Goal: Transaction & Acquisition: Purchase product/service

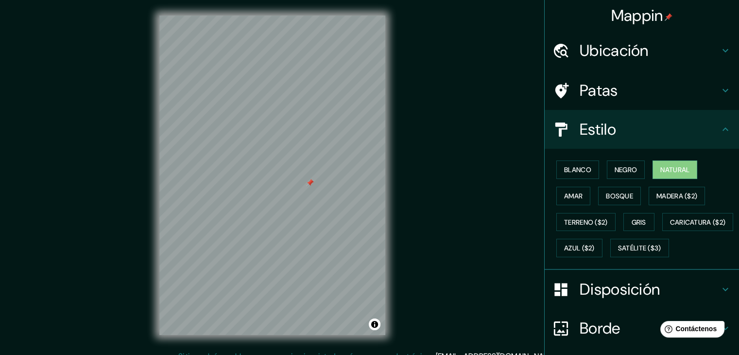
click at [629, 49] on font "Ubicación" at bounding box center [613, 50] width 69 height 20
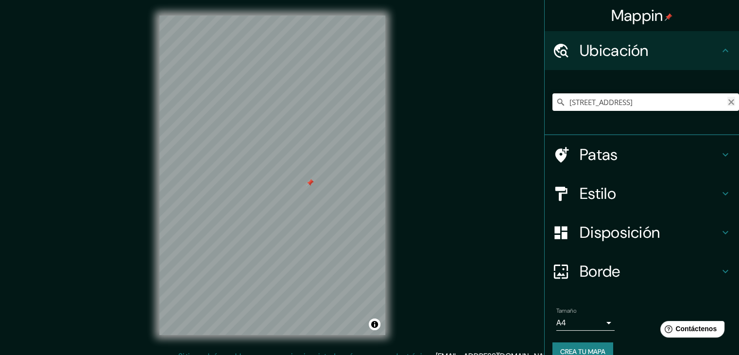
click at [727, 105] on icon "Claro" at bounding box center [731, 102] width 8 height 8
paste input "Cl. [STREET_ADDRESS]"
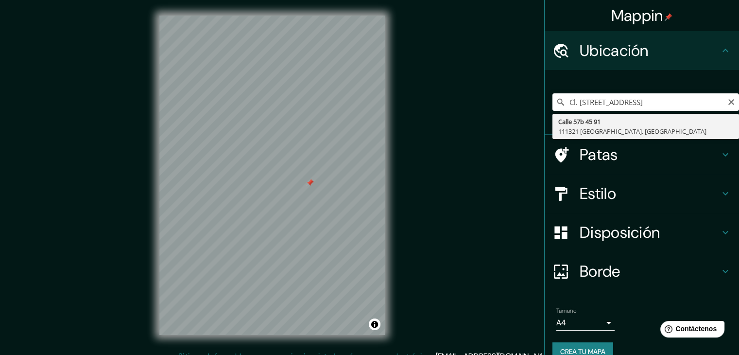
type input "Calle 57b 45 91, 111321 Bogotá, Colombia"
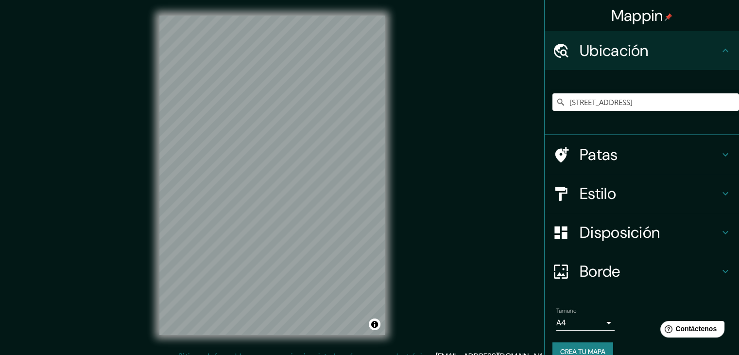
click at [600, 183] on font "Estilo" at bounding box center [597, 193] width 36 height 20
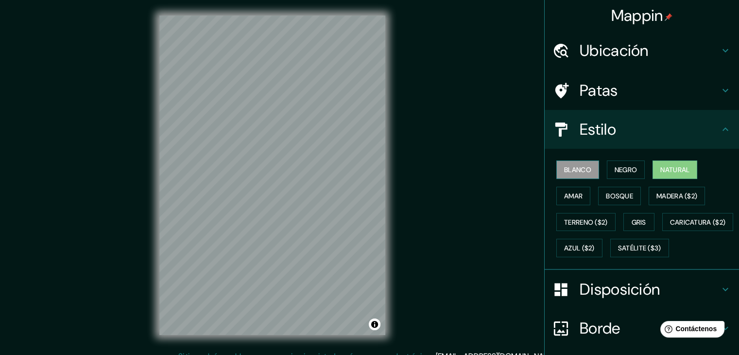
click at [578, 168] on font "Blanco" at bounding box center [577, 169] width 27 height 9
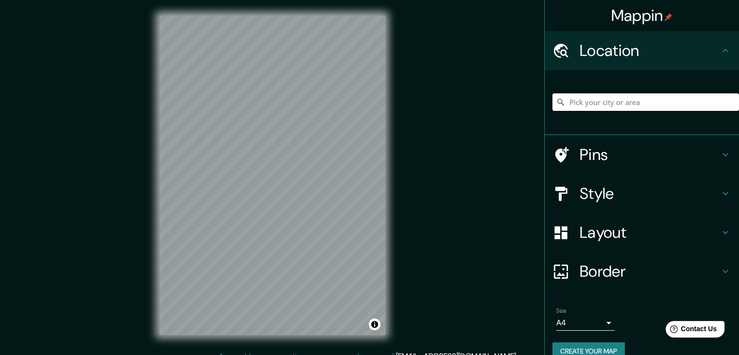
click at [585, 98] on input "Pick your city or area" at bounding box center [645, 101] width 186 height 17
paste input "Cl. [STREET_ADDRESS]"
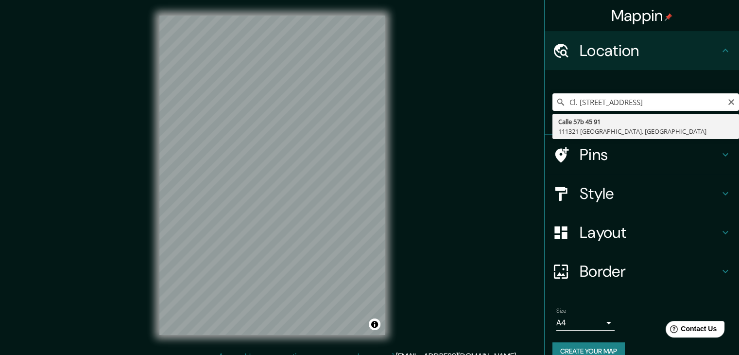
type input "[STREET_ADDRESS]"
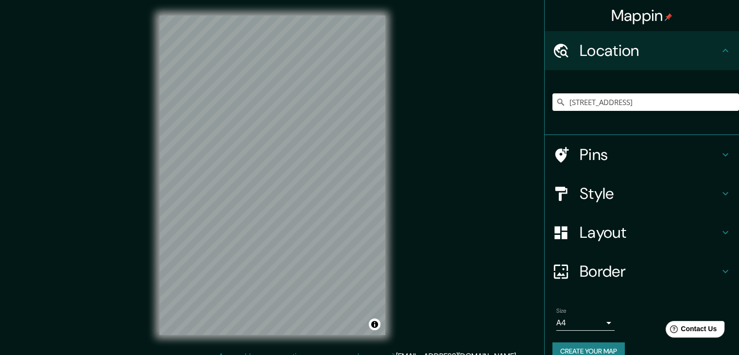
click at [595, 206] on div "Style" at bounding box center [641, 193] width 194 height 39
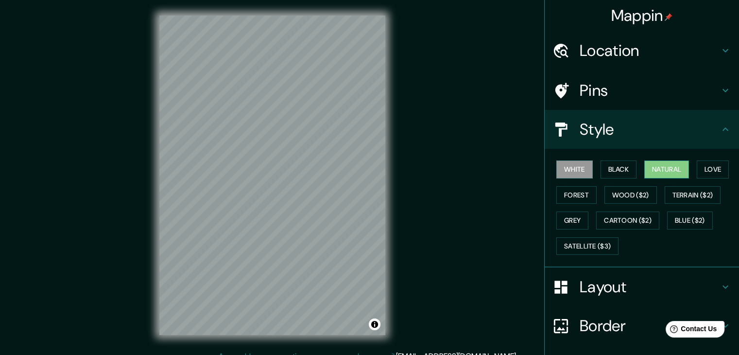
click at [656, 171] on button "Natural" at bounding box center [666, 169] width 45 height 18
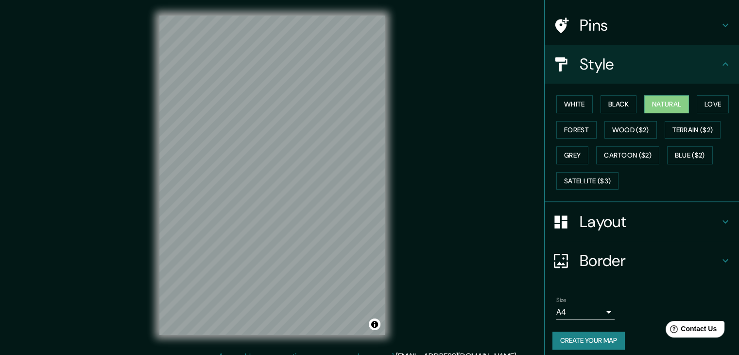
scroll to position [70, 0]
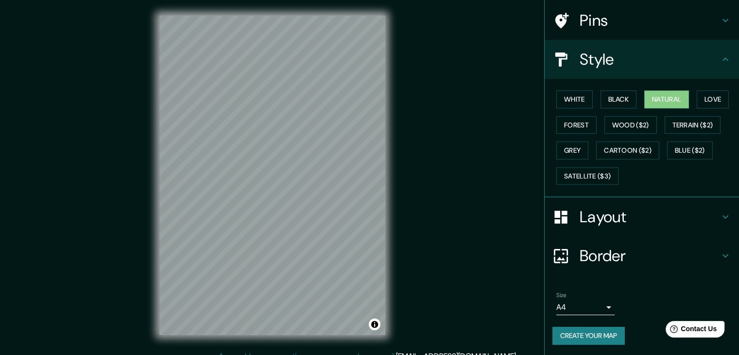
click at [589, 330] on button "Create your map" at bounding box center [588, 335] width 72 height 18
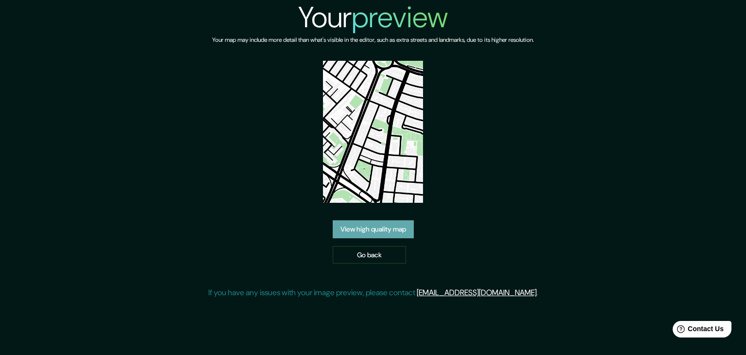
click at [374, 228] on link "View high quality map" at bounding box center [373, 229] width 81 height 18
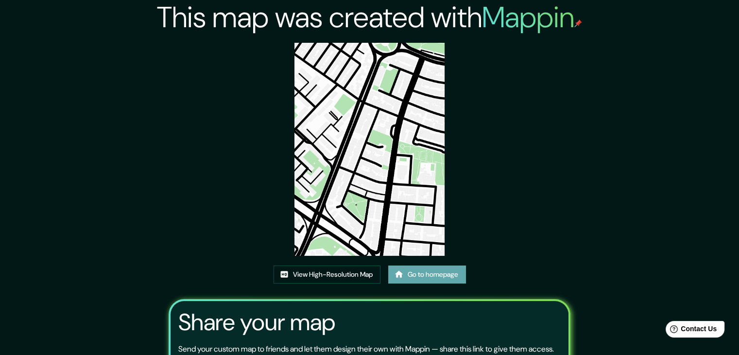
click at [403, 271] on icon at bounding box center [399, 274] width 10 height 10
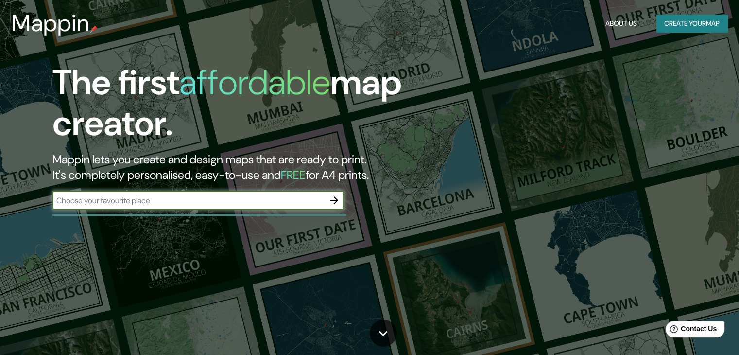
click at [296, 202] on input "text" at bounding box center [188, 200] width 272 height 11
click at [163, 226] on div "The first affordable map creator. Mappin lets you create and design maps that a…" at bounding box center [369, 177] width 739 height 355
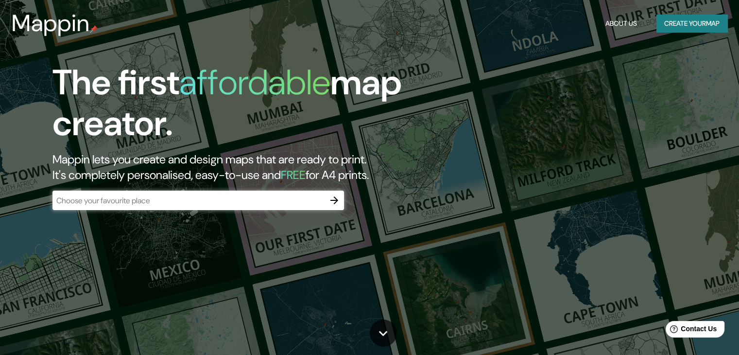
click at [183, 206] on div "​" at bounding box center [197, 199] width 291 height 19
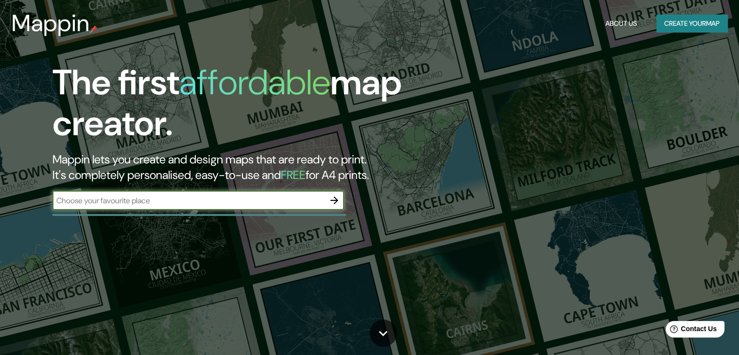
click at [231, 199] on input "text" at bounding box center [188, 200] width 272 height 11
type input "Ak 7 #N. 28-66, Bogotá"
click at [333, 203] on icon "button" at bounding box center [334, 200] width 12 height 12
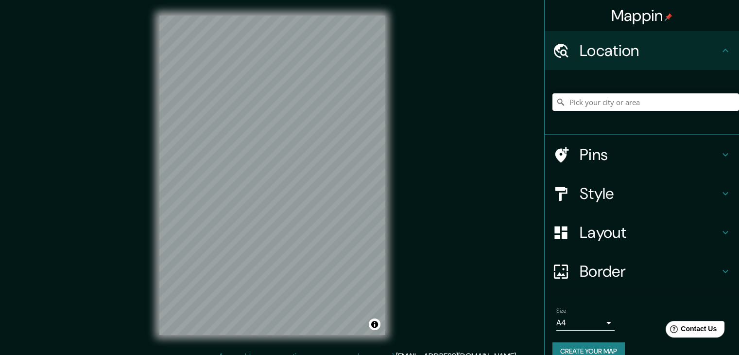
click at [608, 109] on input "Pick your city or area" at bounding box center [645, 101] width 186 height 17
paste input "Cl. [STREET_ADDRESS]"
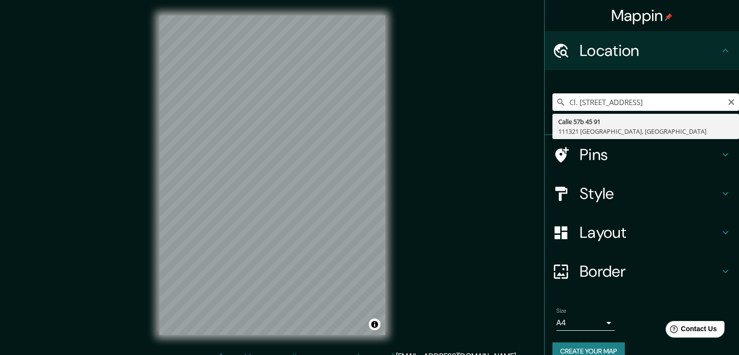
type input "[STREET_ADDRESS]"
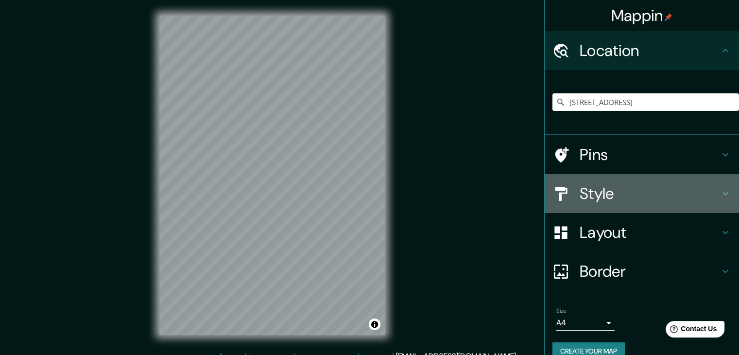
click at [594, 190] on h4 "Style" at bounding box center [649, 193] width 140 height 19
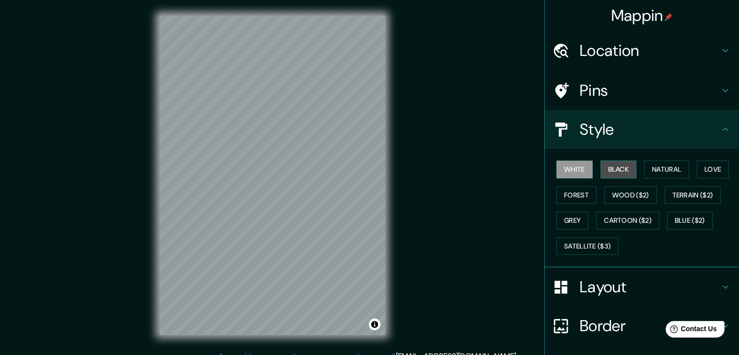
click at [614, 167] on button "Black" at bounding box center [618, 169] width 36 height 18
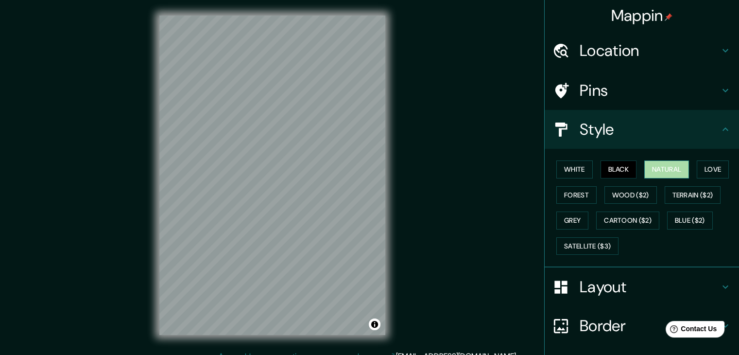
click at [658, 166] on button "Natural" at bounding box center [666, 169] width 45 height 18
click at [719, 168] on button "Love" at bounding box center [712, 169] width 32 height 18
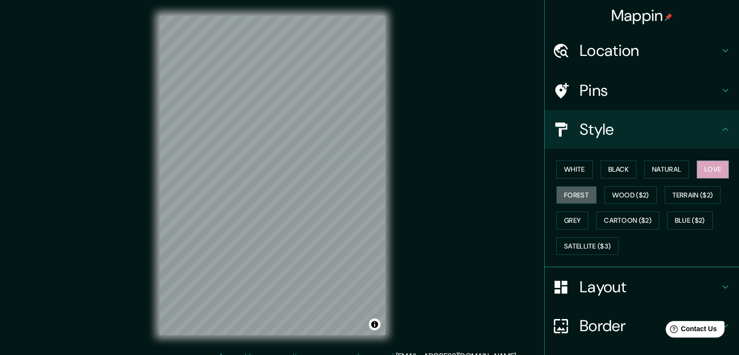
drag, startPoint x: 570, startPoint y: 191, endPoint x: 594, endPoint y: 186, distance: 24.9
click at [570, 191] on button "Forest" at bounding box center [576, 195] width 40 height 18
click at [625, 197] on button "Wood ($2)" at bounding box center [630, 195] width 52 height 18
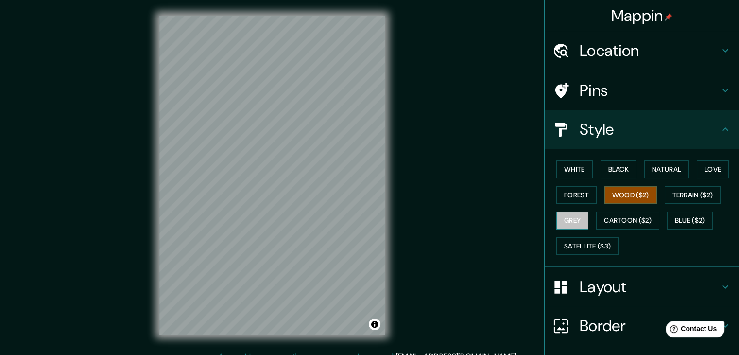
click at [577, 218] on button "Grey" at bounding box center [572, 220] width 32 height 18
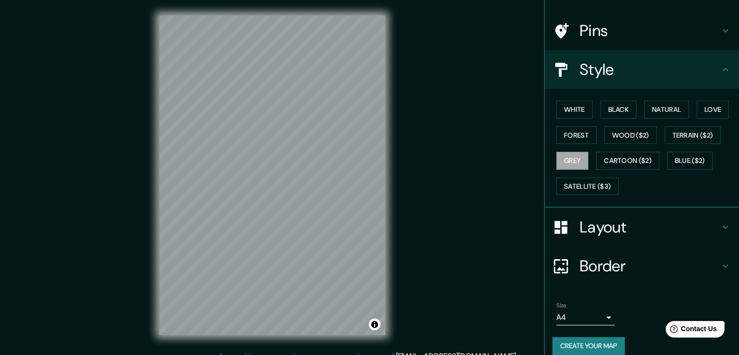
scroll to position [70, 0]
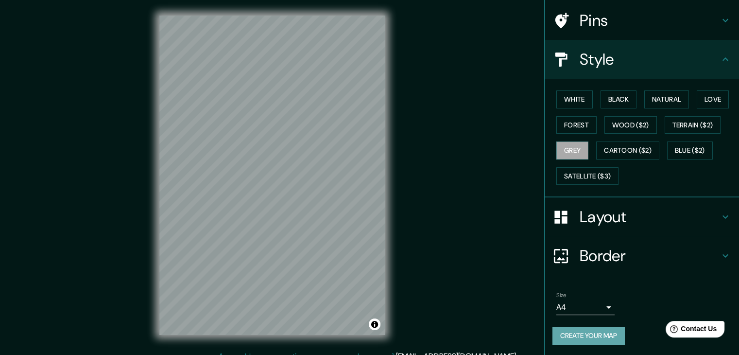
click at [602, 329] on button "Create your map" at bounding box center [588, 335] width 72 height 18
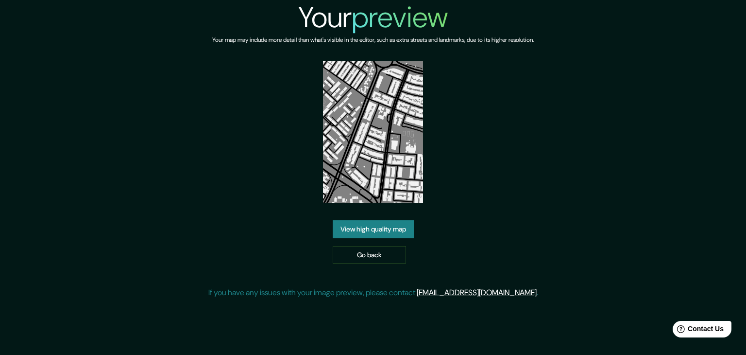
click at [365, 233] on link "View high quality map" at bounding box center [373, 229] width 81 height 18
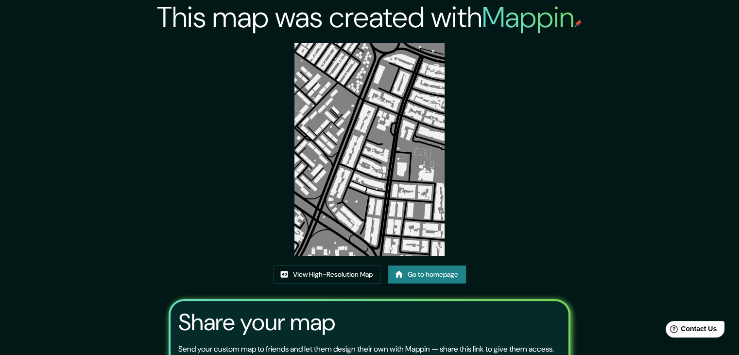
click at [418, 277] on link "Go to homepage" at bounding box center [427, 274] width 78 height 18
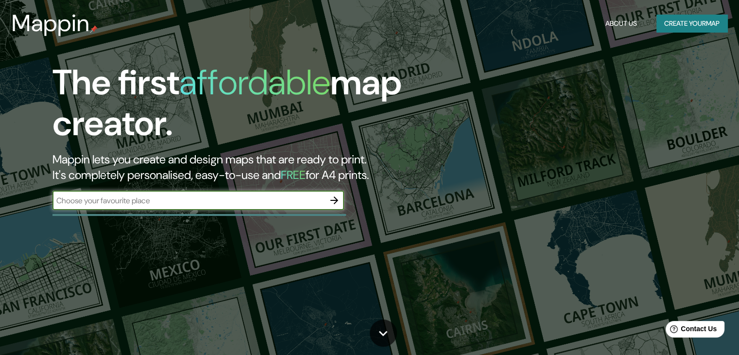
click at [295, 202] on input "text" at bounding box center [188, 200] width 272 height 11
click at [172, 205] on input "text" at bounding box center [188, 200] width 272 height 11
click at [155, 203] on input "text" at bounding box center [188, 200] width 272 height 11
type input "Cl. [STREET_ADDRESS]"
click at [338, 202] on icon "button" at bounding box center [334, 200] width 12 height 12
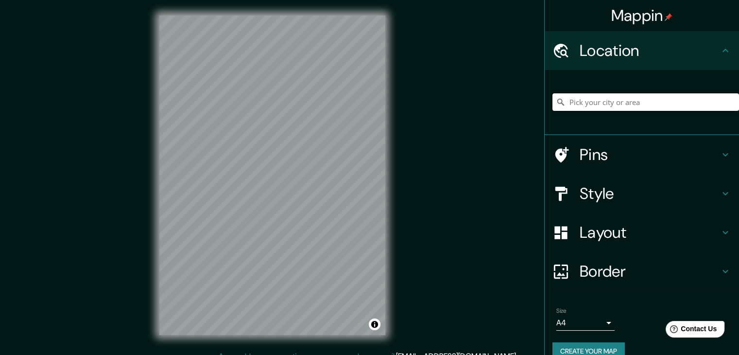
click at [671, 108] on input "Pick your city or area" at bounding box center [645, 101] width 186 height 17
paste input "Cl. [STREET_ADDRESS]"
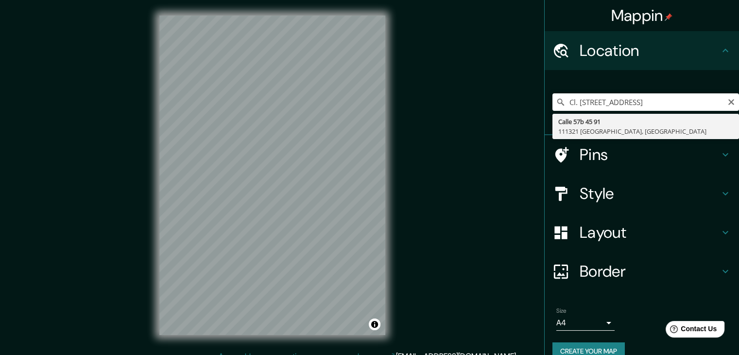
type input "[STREET_ADDRESS]"
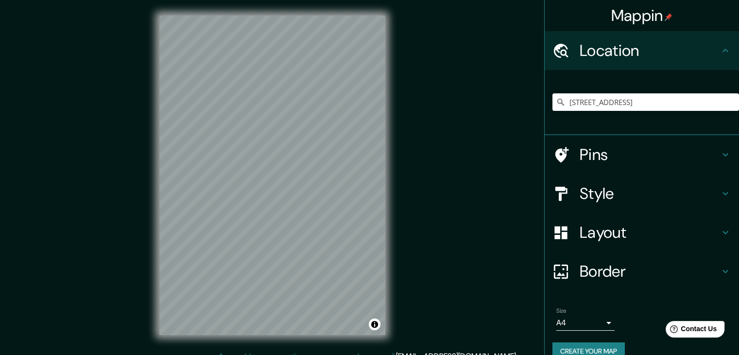
click at [592, 197] on h4 "Style" at bounding box center [649, 193] width 140 height 19
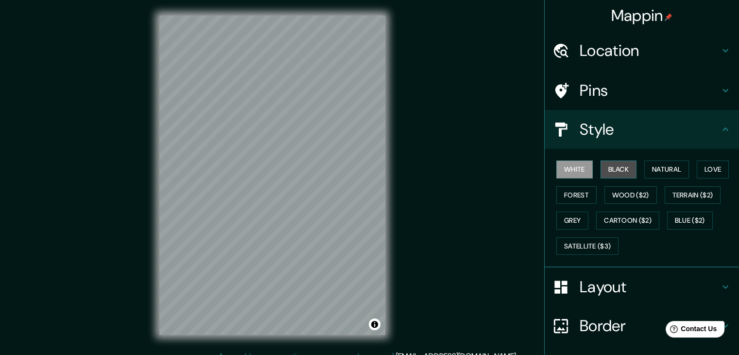
click at [614, 168] on button "Black" at bounding box center [618, 169] width 36 height 18
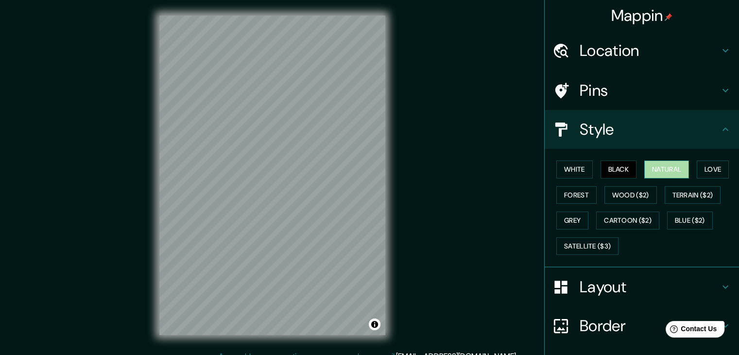
click at [662, 174] on button "Natural" at bounding box center [666, 169] width 45 height 18
click at [709, 175] on button "Love" at bounding box center [712, 169] width 32 height 18
click at [600, 173] on button "Black" at bounding box center [618, 169] width 36 height 18
click at [570, 177] on button "White" at bounding box center [574, 169] width 36 height 18
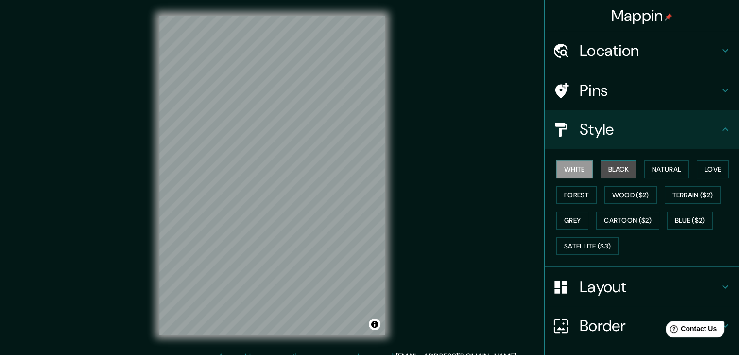
click at [613, 171] on button "Black" at bounding box center [618, 169] width 36 height 18
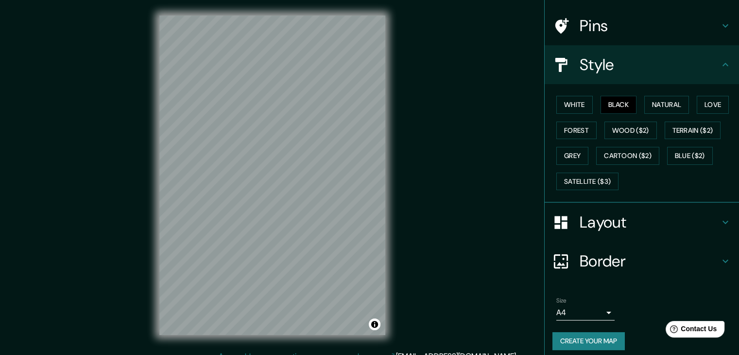
scroll to position [70, 0]
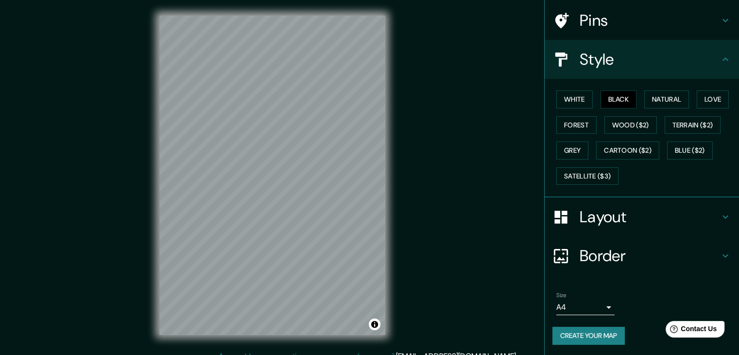
click at [587, 341] on button "Create your map" at bounding box center [588, 335] width 72 height 18
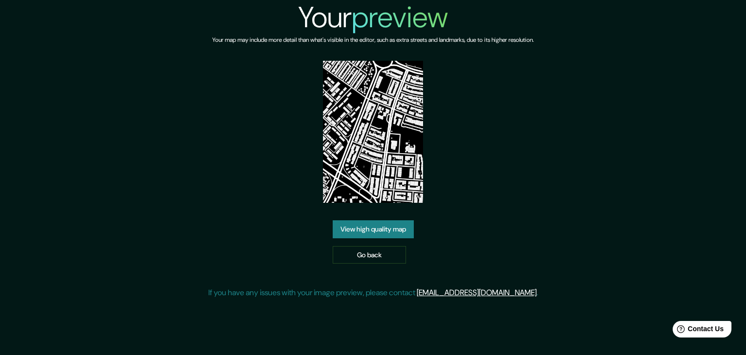
click at [365, 235] on link "View high quality map" at bounding box center [373, 229] width 81 height 18
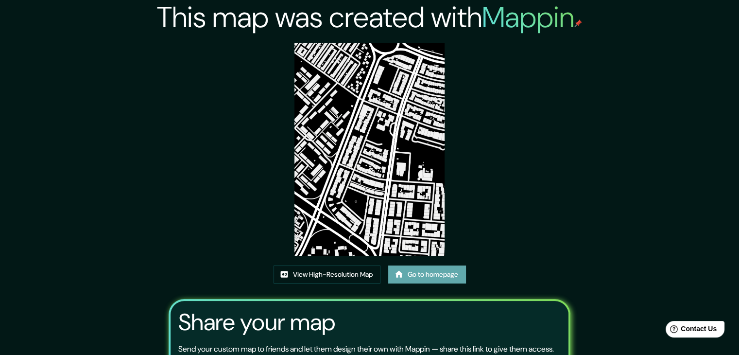
click at [392, 278] on link "Go to homepage" at bounding box center [427, 274] width 78 height 18
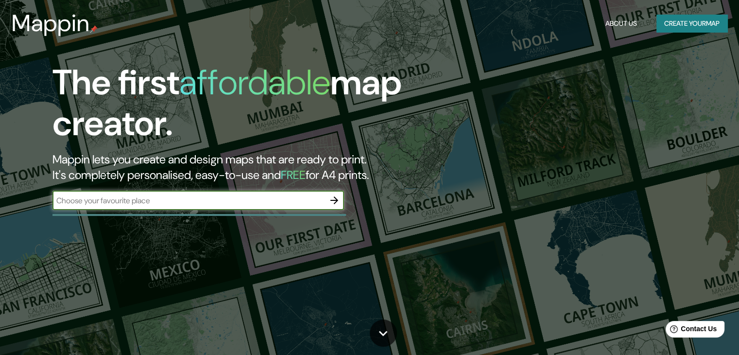
click at [264, 201] on input "text" at bounding box center [188, 200] width 272 height 11
type input "Cl. [STREET_ADDRESS]"
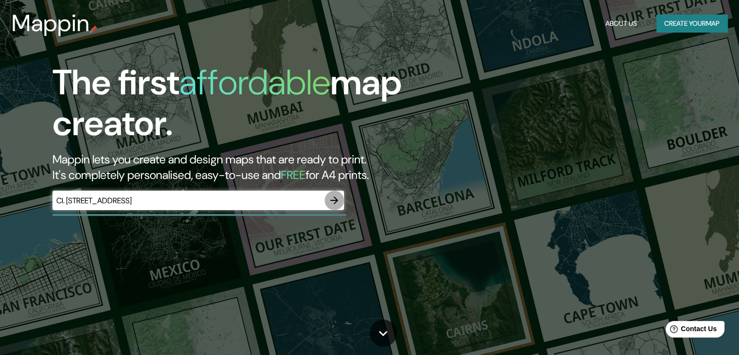
click at [337, 201] on icon "button" at bounding box center [334, 200] width 12 height 12
